Goal: Task Accomplishment & Management: Manage account settings

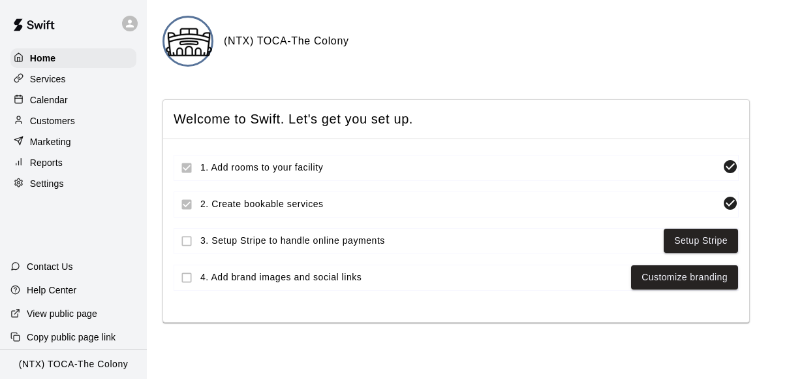
click at [48, 101] on p "Calendar" at bounding box center [49, 99] width 38 height 13
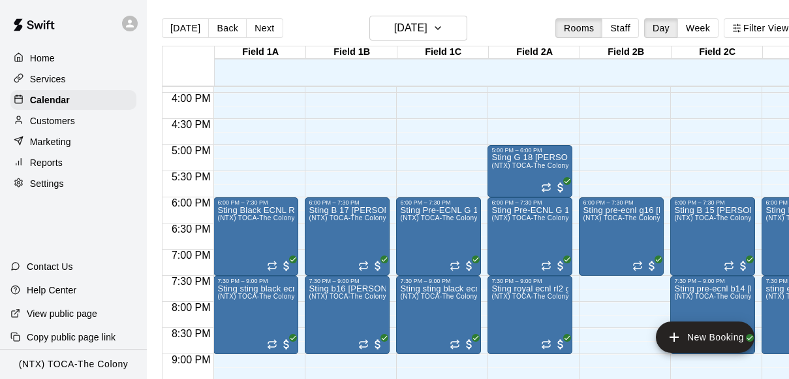
scroll to position [837, 0]
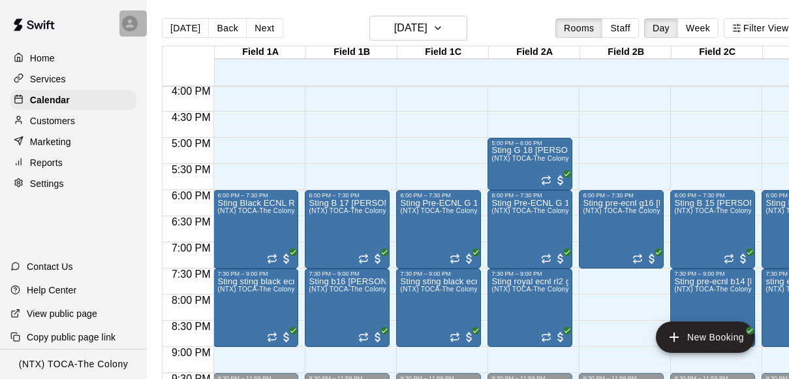
click at [133, 27] on icon at bounding box center [130, 24] width 8 height 8
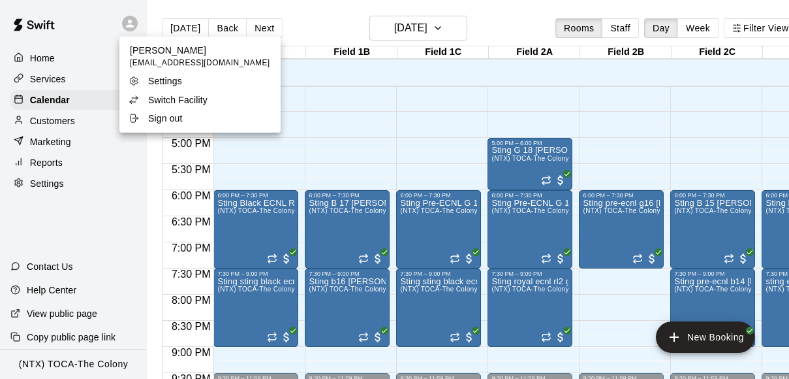
click at [460, 157] on div at bounding box center [394, 189] width 789 height 379
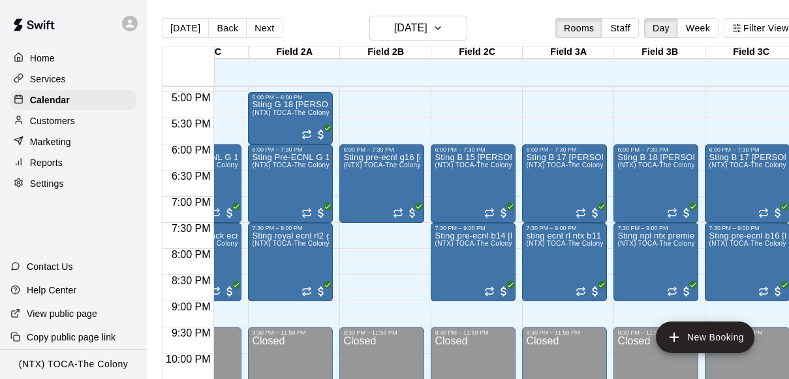
scroll to position [0, 23]
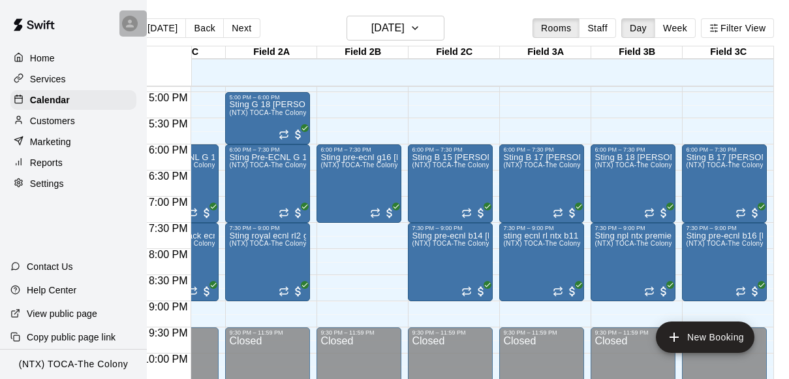
click at [131, 20] on icon at bounding box center [130, 24] width 8 height 8
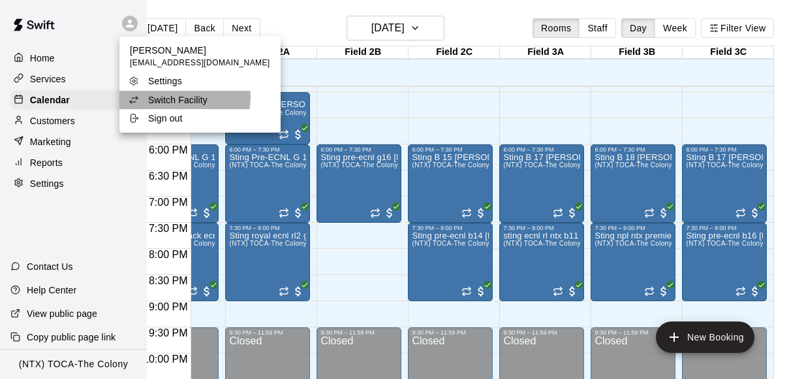
click at [180, 97] on p "Switch Facility" at bounding box center [177, 99] width 59 height 13
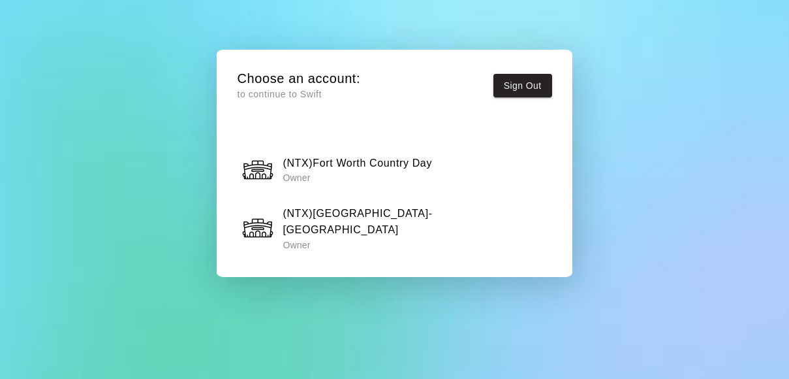
scroll to position [1156, 0]
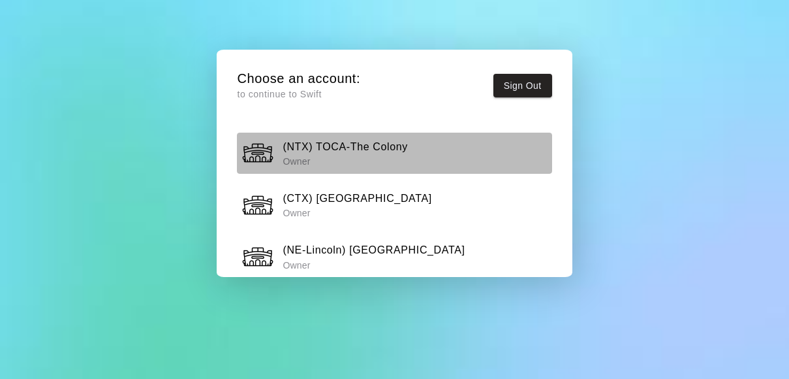
click at [364, 149] on h6 "(NTX) TOCA-The Colony" at bounding box center [345, 146] width 125 height 17
